Goal: Task Accomplishment & Management: Manage account settings

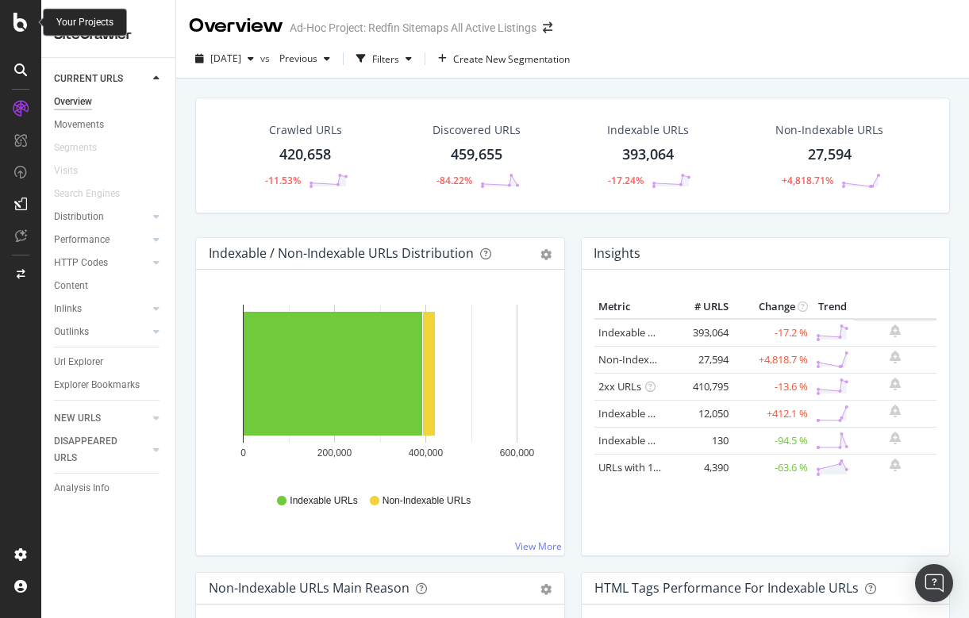
click at [21, 23] on icon at bounding box center [20, 22] width 14 height 19
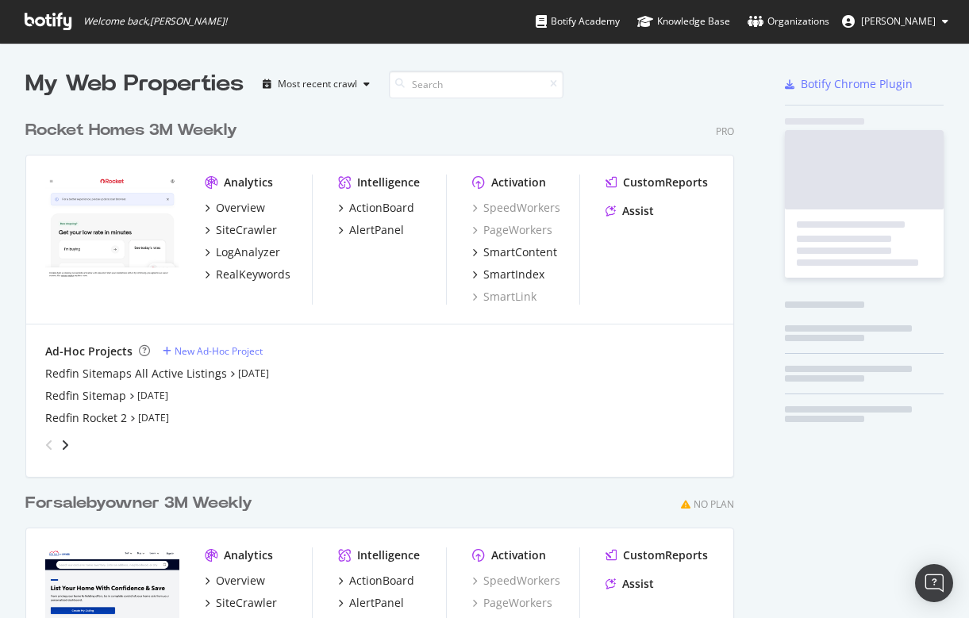
scroll to position [718, 721]
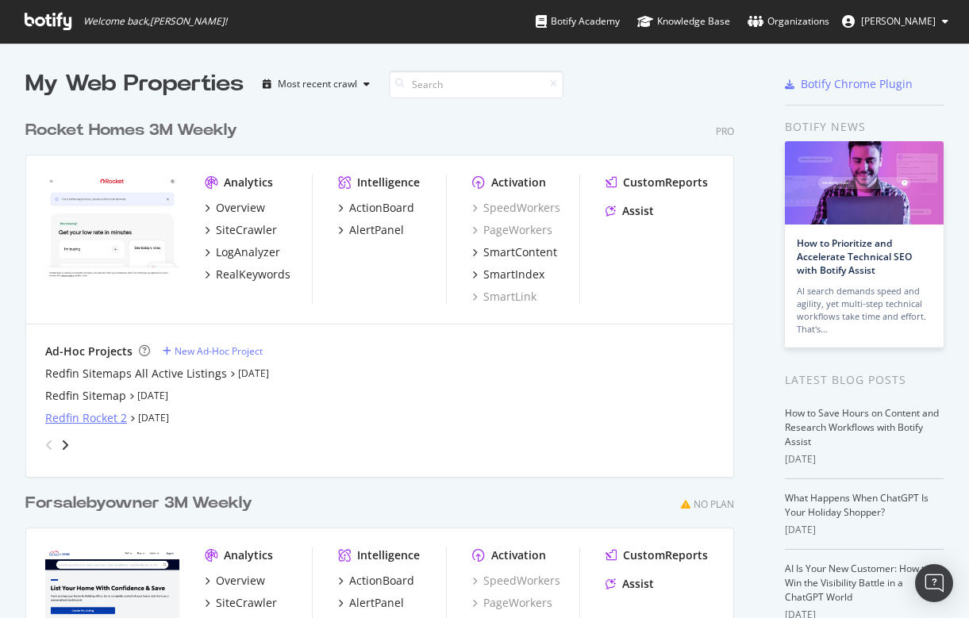
click at [75, 420] on div "Redfin Rocket 2" at bounding box center [86, 418] width 82 height 16
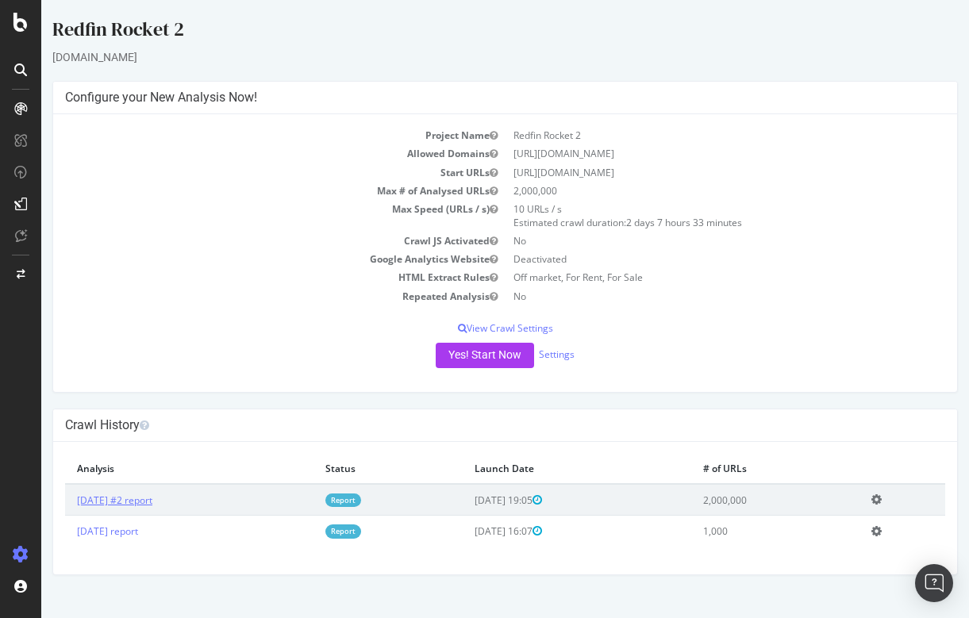
click at [152, 499] on link "[DATE] #2 report" at bounding box center [114, 500] width 75 height 13
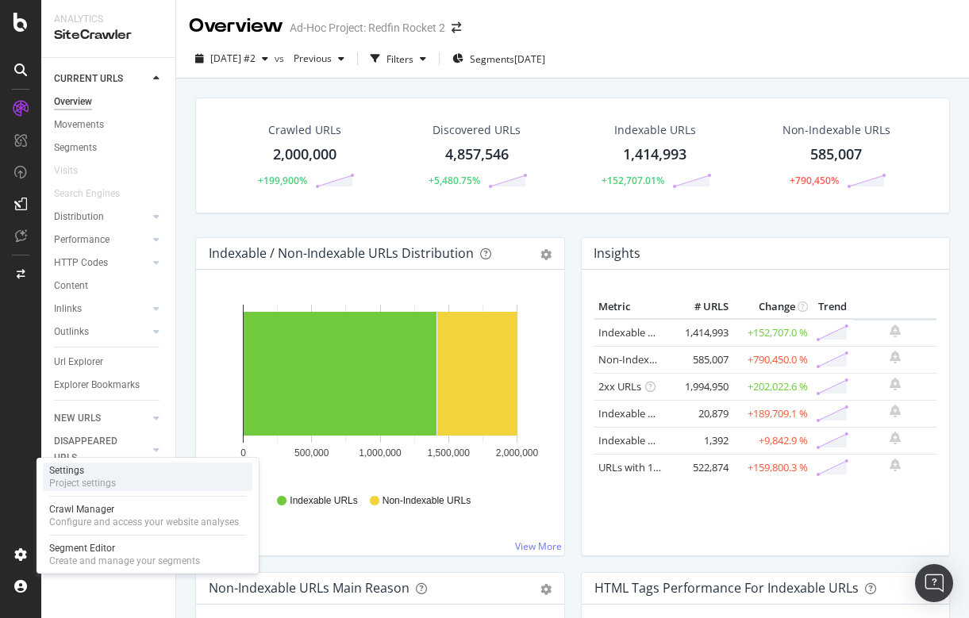
click at [85, 477] on div "Project settings" at bounding box center [82, 483] width 67 height 13
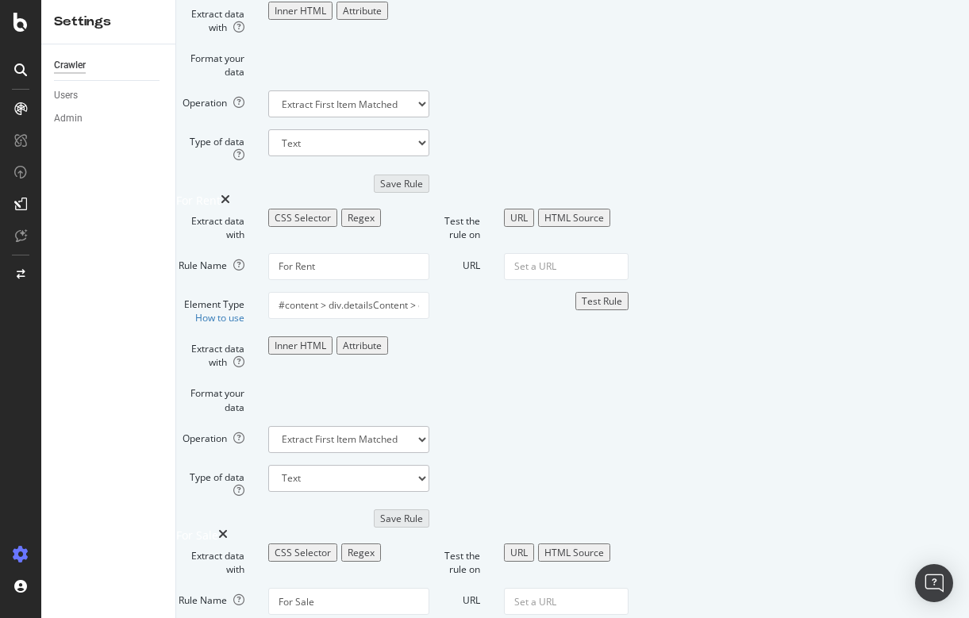
scroll to position [282, 0]
drag, startPoint x: 367, startPoint y: 141, endPoint x: 660, endPoint y: 153, distance: 293.9
click at [660, 153] on div "Extract data with CSS Selector Regex Rule Name Off market Element Type How to u…" at bounding box center [572, 32] width 793 height 320
click at [629, 192] on form "Test the rule on URL HTML Source URL Test Rule" at bounding box center [528, 32] width 199 height 320
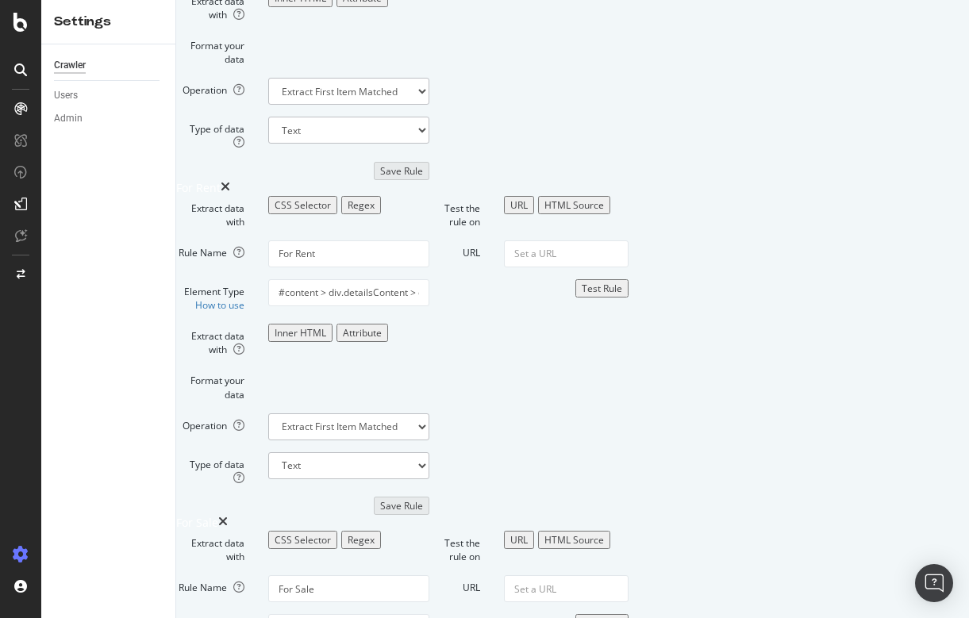
scroll to position [396, 0]
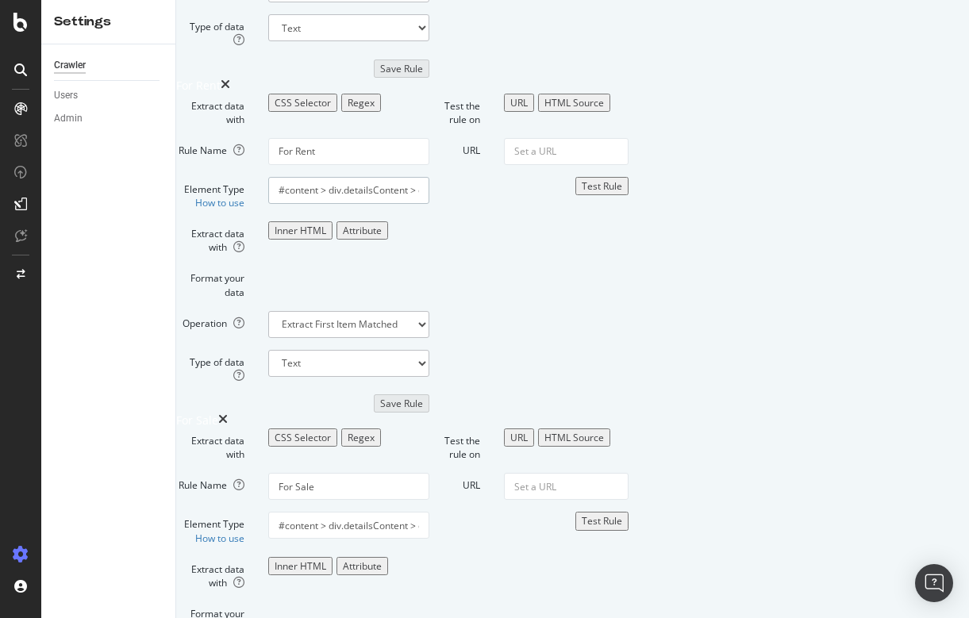
click at [410, 204] on input "#content > div.detailsContent > div.theRailSection > div.alongTheRail > div:nth…" at bounding box center [348, 190] width 161 height 27
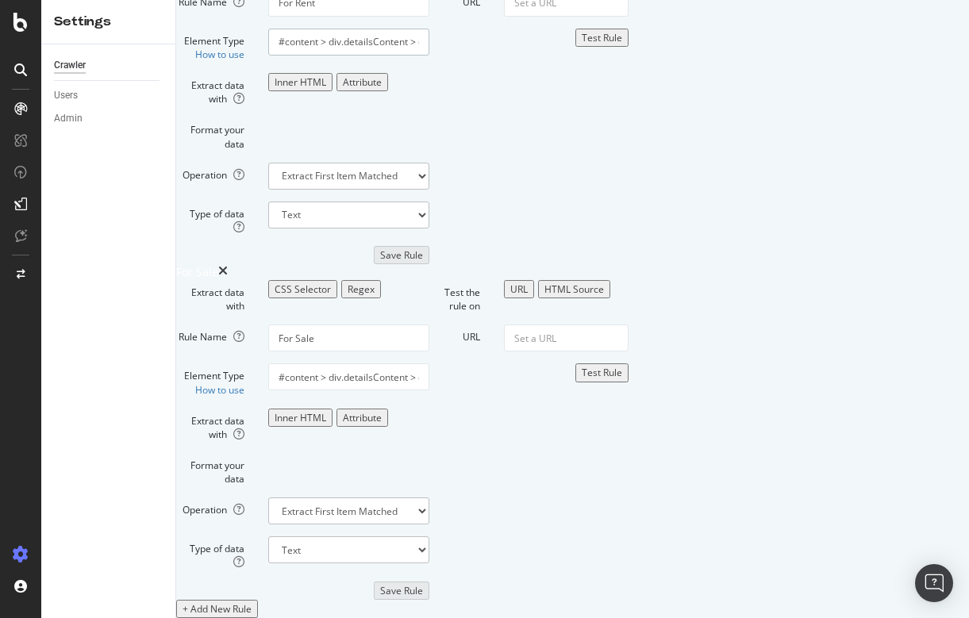
scroll to position [811, 0]
drag, startPoint x: 371, startPoint y: 464, endPoint x: 640, endPoint y: 475, distance: 269.3
click at [640, 475] on div "Extract data with CSS Selector Regex Rule Name For Sale Element Type How to use…" at bounding box center [572, 440] width 793 height 320
click at [252, 602] on div "+ Add New Rule" at bounding box center [217, 608] width 69 height 13
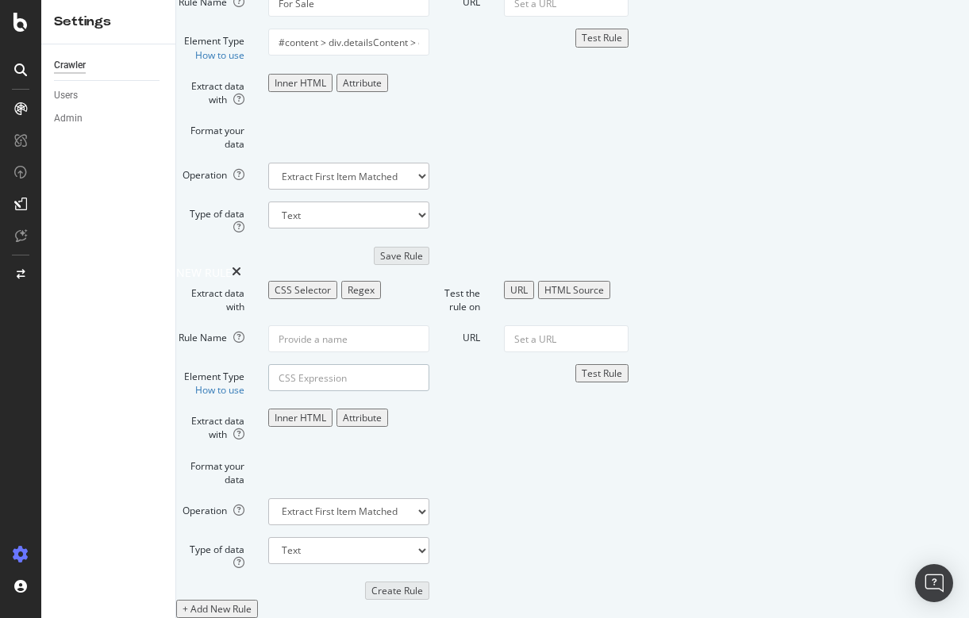
click at [402, 364] on input "Element Type How to use" at bounding box center [348, 377] width 161 height 27
paste input "#house-info > div:nth-child(2) > div > div > div > div > div:nth-child(2) > div…"
type input "#house-info > div:nth-child(2) > div > div > div > div > div:nth-child(2) > div…"
click at [429, 325] on input "Rule Name" at bounding box center [348, 338] width 161 height 27
type input "F"
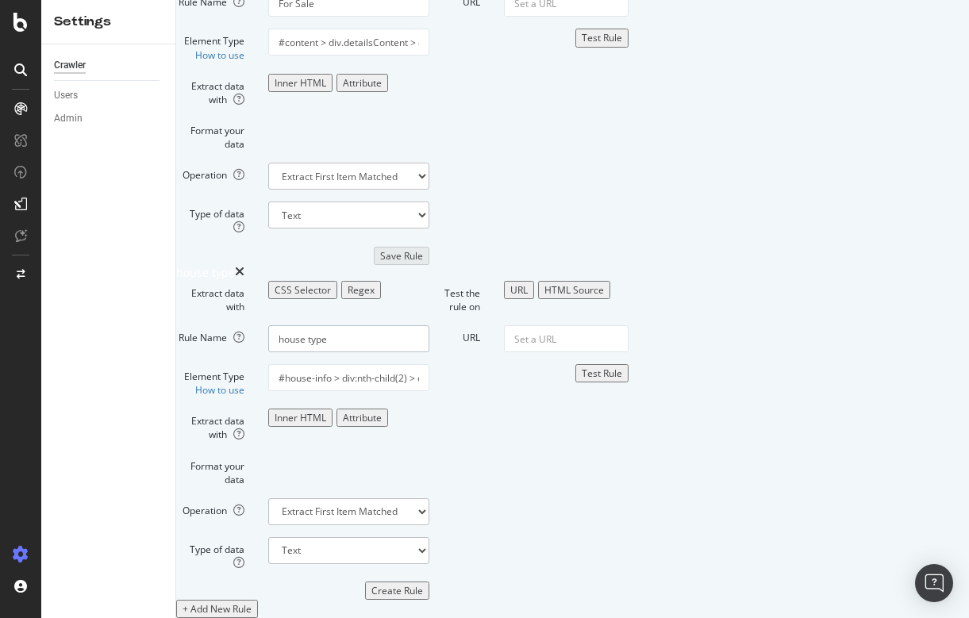
type input "house type"
click at [629, 325] on input "URL" at bounding box center [566, 338] width 125 height 27
paste input "[URL][DOMAIN_NAME]"
type input "[URL][DOMAIN_NAME]"
click at [622, 367] on div "Test Rule" at bounding box center [602, 373] width 40 height 13
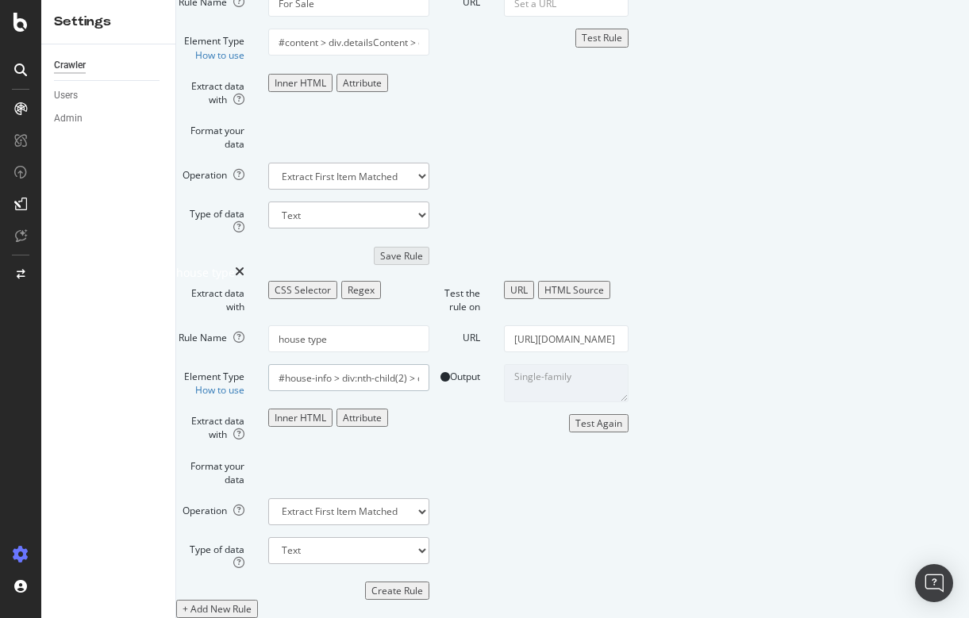
click at [400, 364] on input "#house-info > div:nth-child(2) > div > div > div > div > div:nth-child(2) > div…" at bounding box center [348, 377] width 161 height 27
